Goal: Entertainment & Leisure: Consume media (video, audio)

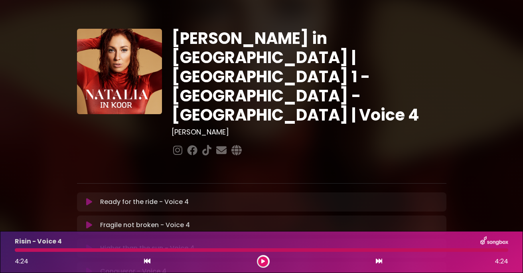
click at [89, 198] on icon at bounding box center [89, 202] width 6 height 8
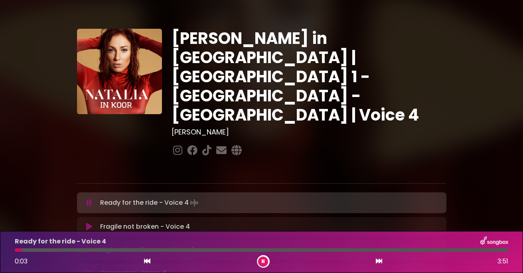
click at [265, 258] on button at bounding box center [263, 262] width 10 height 10
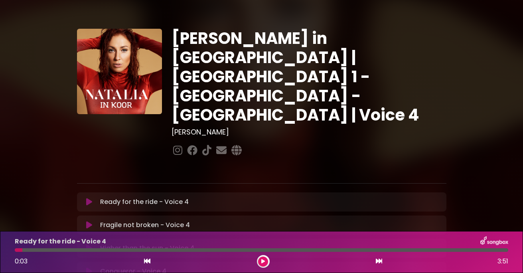
click at [265, 258] on button at bounding box center [263, 262] width 10 height 10
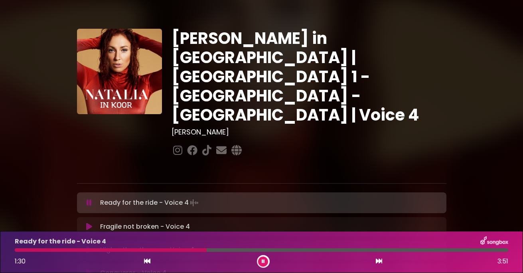
click at [265, 258] on button at bounding box center [263, 262] width 10 height 10
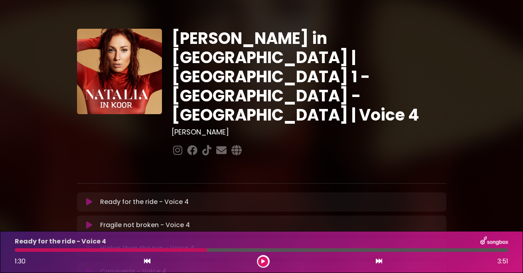
click at [259, 259] on button at bounding box center [263, 262] width 10 height 10
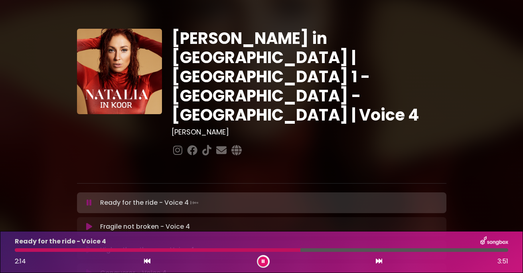
click at [452, 182] on div "[PERSON_NAME] in [GEOGRAPHIC_DATA] | [GEOGRAPHIC_DATA] 1 - [GEOGRAPHIC_DATA] - …" at bounding box center [261, 246] width 455 height 472
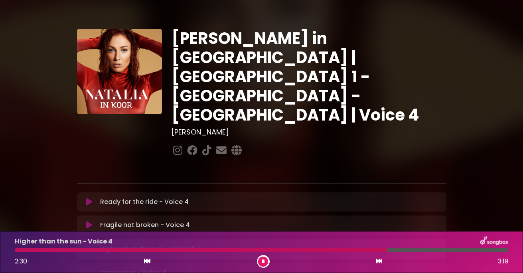
click at [519, 199] on div "[PERSON_NAME] in [GEOGRAPHIC_DATA] | [GEOGRAPHIC_DATA] 1 - [GEOGRAPHIC_DATA] - …" at bounding box center [261, 246] width 523 height 472
click at [342, 250] on div at bounding box center [205, 250] width 380 height 4
click at [326, 251] on div at bounding box center [196, 250] width 363 height 4
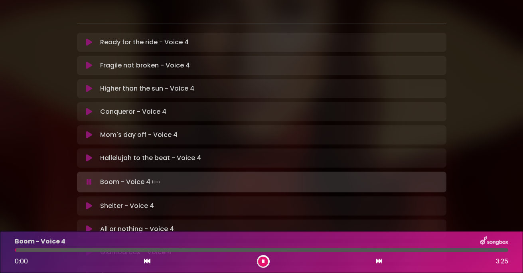
scroll to position [200, 0]
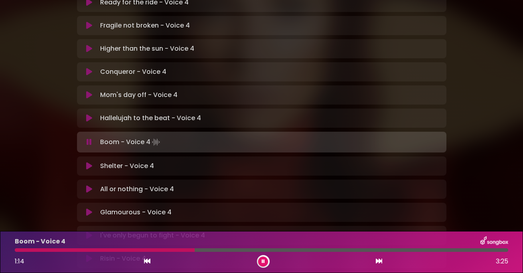
click at [158, 249] on div at bounding box center [105, 250] width 180 height 4
click at [263, 259] on icon at bounding box center [263, 261] width 3 height 5
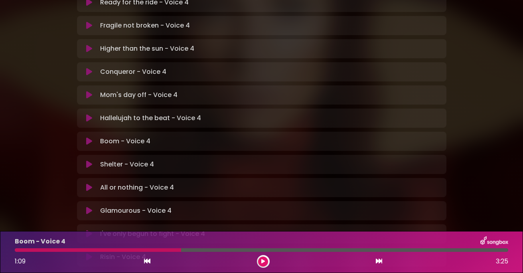
click at [172, 250] on div at bounding box center [98, 250] width 166 height 4
drag, startPoint x: 267, startPoint y: 261, endPoint x: 196, endPoint y: 260, distance: 71.0
click at [266, 261] on button at bounding box center [263, 262] width 10 height 10
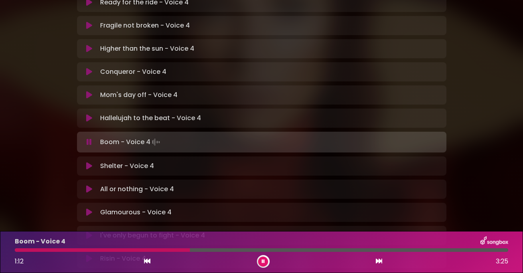
click at [178, 249] on div at bounding box center [102, 250] width 175 height 4
click at [183, 248] on div at bounding box center [111, 250] width 192 height 4
click at [172, 251] on div at bounding box center [102, 250] width 175 height 4
click at [184, 250] on div at bounding box center [130, 250] width 230 height 4
click at [168, 248] on div at bounding box center [91, 250] width 153 height 4
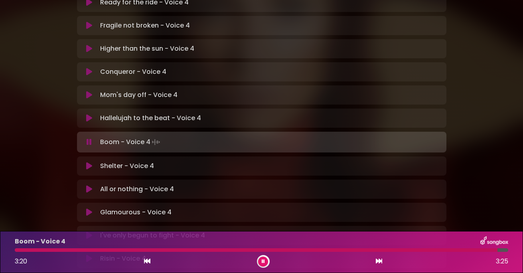
click at [262, 259] on icon at bounding box center [263, 261] width 3 height 5
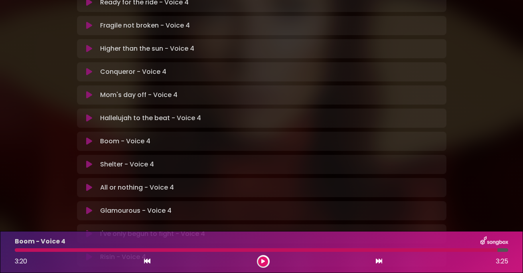
click at [261, 259] on icon at bounding box center [263, 261] width 4 height 5
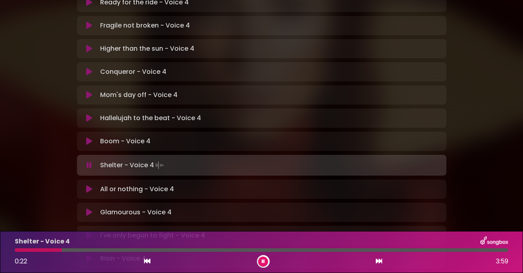
click at [262, 259] on icon at bounding box center [263, 261] width 3 height 5
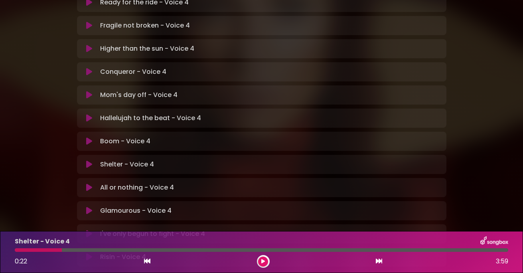
click at [261, 259] on icon at bounding box center [263, 261] width 4 height 5
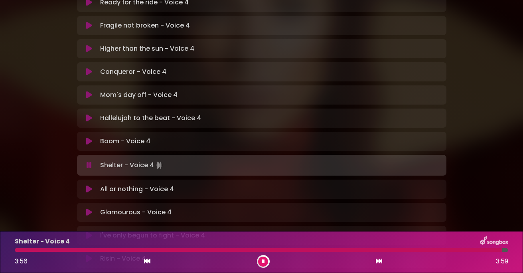
click at [262, 259] on icon at bounding box center [263, 261] width 3 height 5
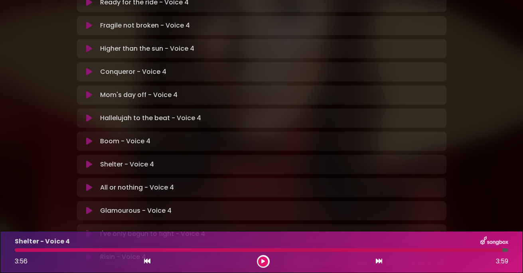
click at [404, 249] on div at bounding box center [259, 250] width 488 height 4
click at [261, 259] on icon at bounding box center [263, 261] width 4 height 5
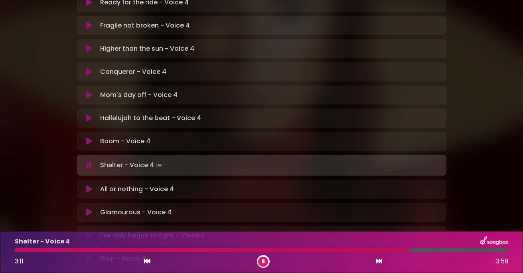
click at [441, 249] on div at bounding box center [262, 250] width 494 height 4
click at [439, 249] on div at bounding box center [238, 250] width 447 height 4
click at [431, 250] on div at bounding box center [229, 250] width 429 height 4
click at [417, 248] on div at bounding box center [226, 250] width 423 height 4
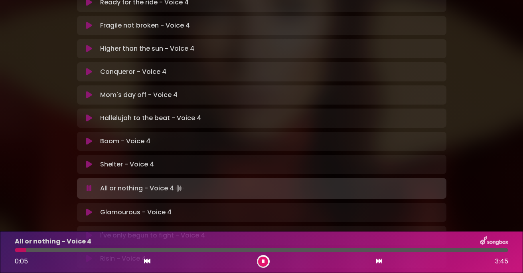
click at [263, 259] on icon at bounding box center [263, 261] width 3 height 5
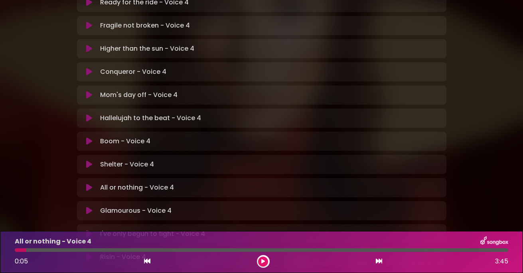
click at [263, 259] on icon at bounding box center [263, 261] width 4 height 5
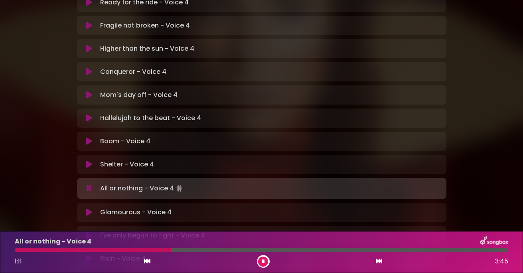
click at [125, 249] on div at bounding box center [93, 250] width 156 height 4
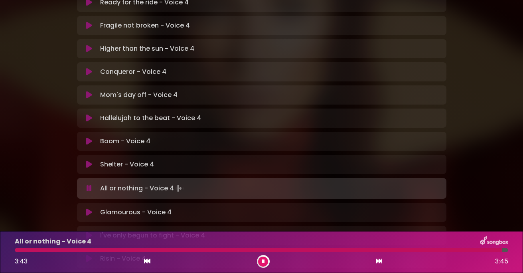
click at [265, 259] on icon at bounding box center [263, 261] width 3 height 5
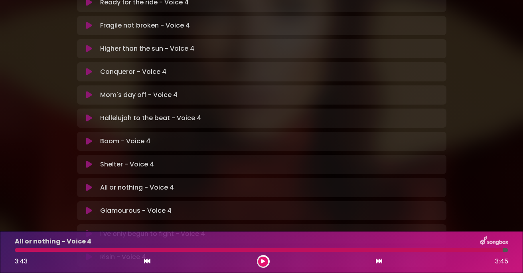
click at [265, 259] on button at bounding box center [263, 262] width 10 height 10
click at [348, 248] on div "Risin - Voice 4 4:20 4:24" at bounding box center [261, 252] width 503 height 32
click at [348, 249] on div at bounding box center [259, 250] width 489 height 4
click at [263, 261] on icon at bounding box center [263, 261] width 3 height 5
click at [263, 261] on icon at bounding box center [263, 261] width 4 height 5
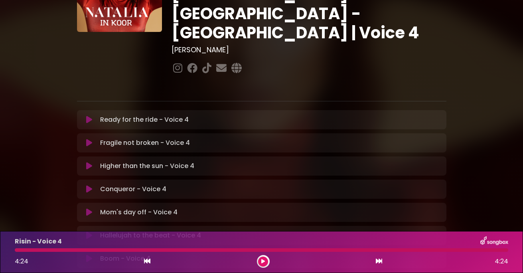
scroll to position [0, 0]
